Goal: Find specific page/section: Find specific page/section

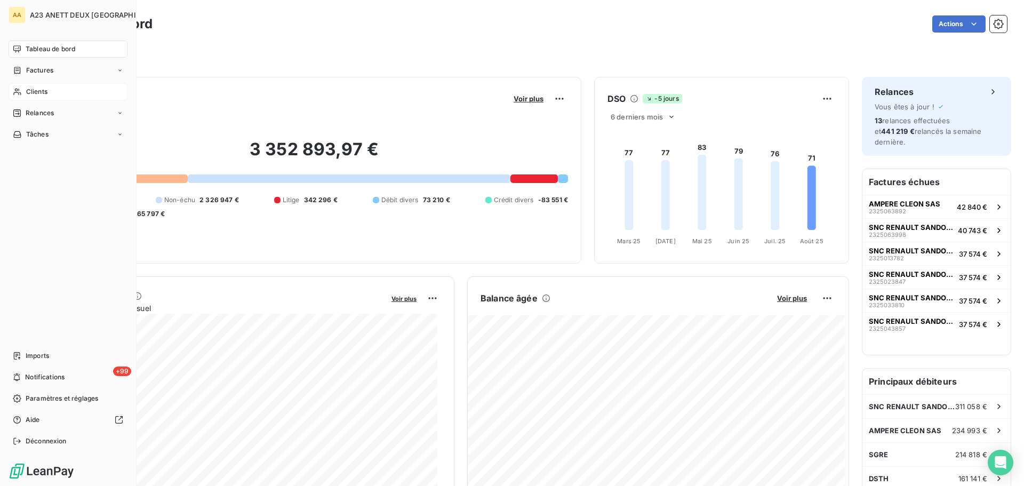
click at [29, 92] on span "Clients" at bounding box center [36, 92] width 21 height 10
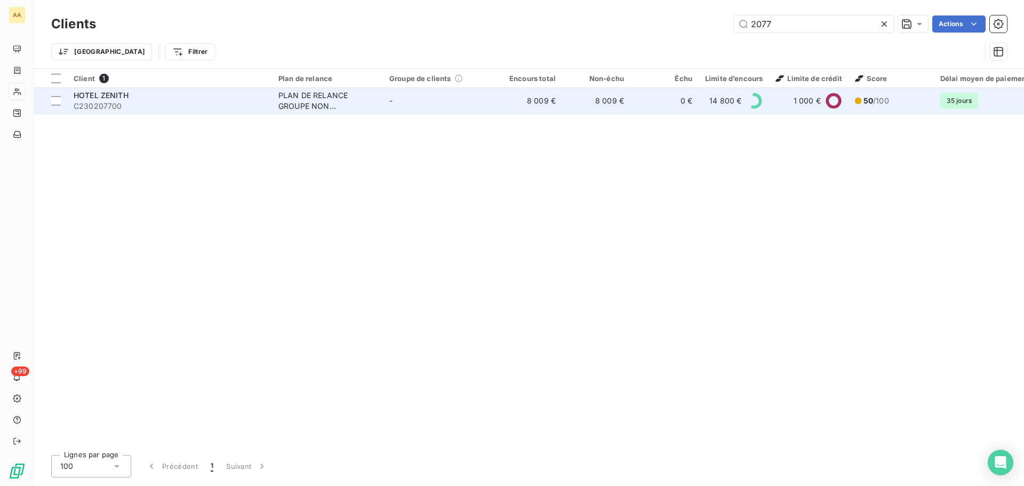
click at [119, 105] on span "C230207700" at bounding box center [170, 106] width 192 height 11
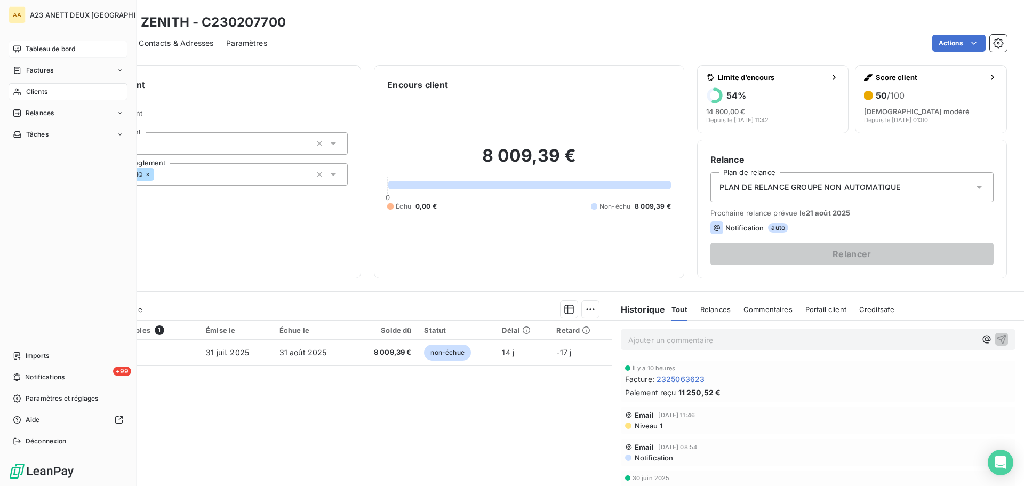
click at [48, 49] on span "Tableau de bord" at bounding box center [51, 49] width 50 height 10
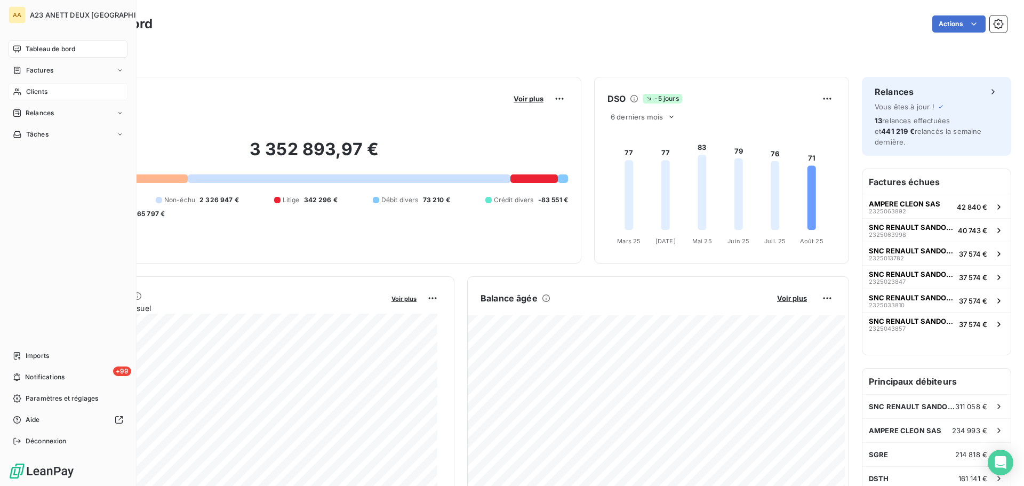
click at [33, 95] on span "Clients" at bounding box center [36, 92] width 21 height 10
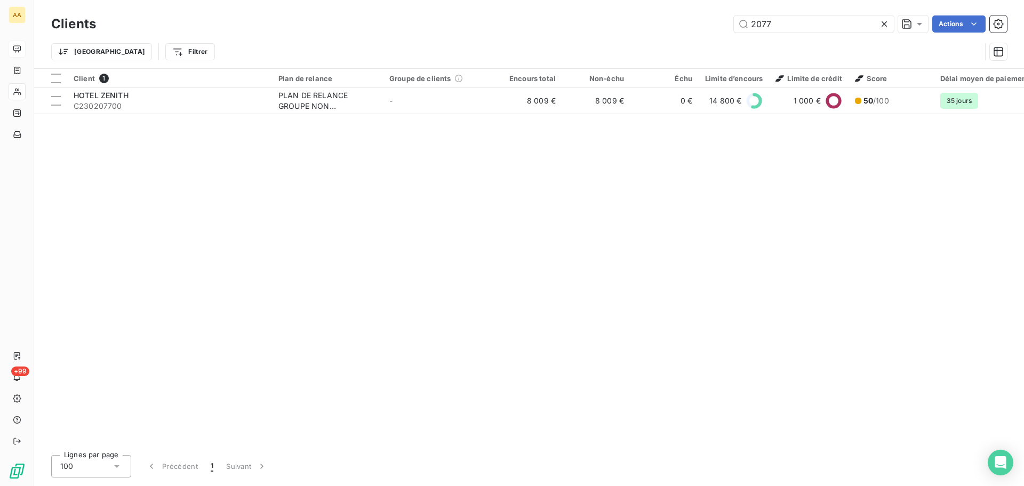
drag, startPoint x: 751, startPoint y: 28, endPoint x: 685, endPoint y: 28, distance: 65.6
click at [691, 28] on div "2077 Actions" at bounding box center [558, 23] width 898 height 17
type input "0"
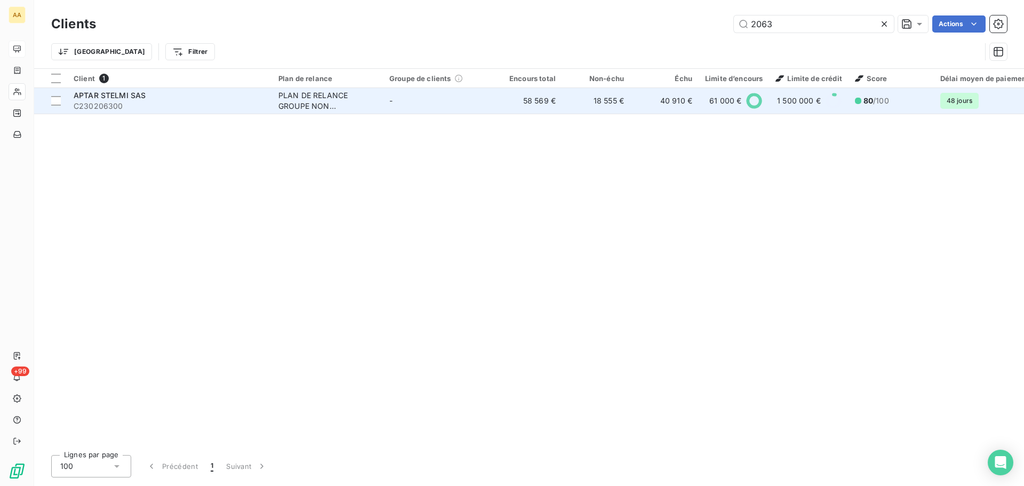
type input "2063"
click at [199, 97] on div "APTAR STELMI SAS" at bounding box center [170, 95] width 192 height 11
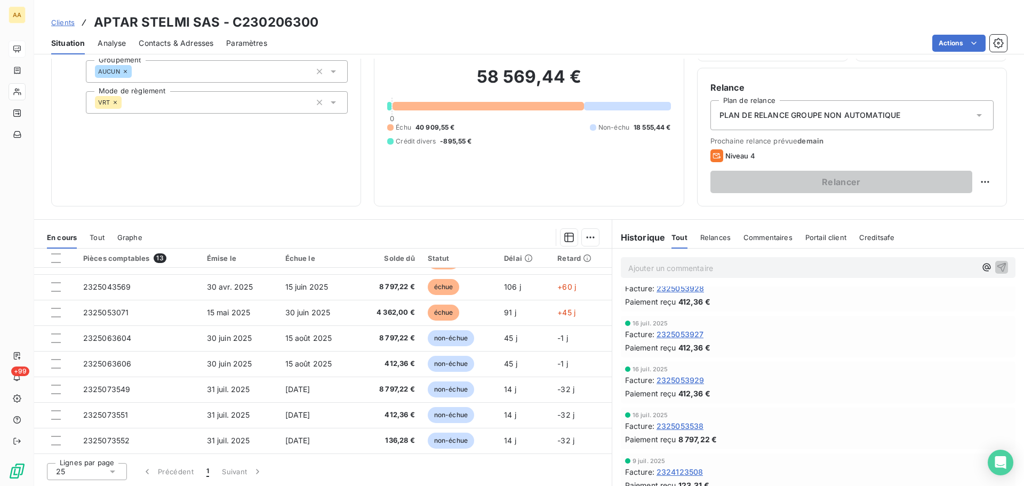
scroll to position [160, 0]
